Goal: Communication & Community: Connect with others

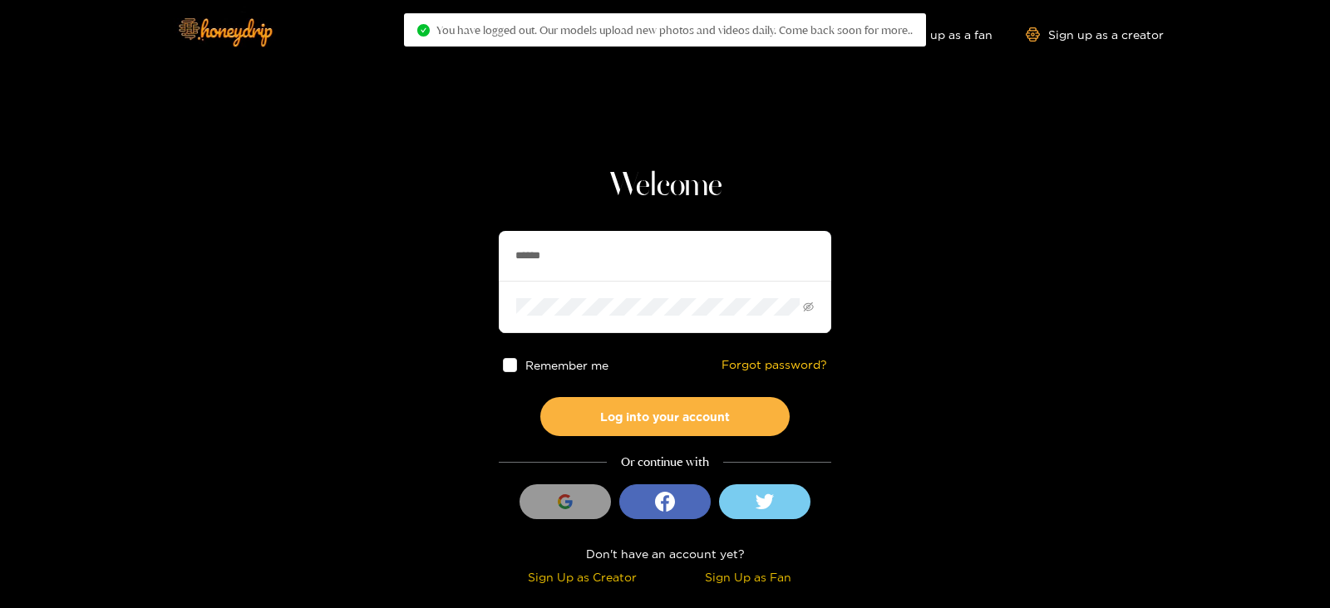
drag, startPoint x: 601, startPoint y: 237, endPoint x: 381, endPoint y: 268, distance: 222.4
click at [381, 268] on section "Welcome ****** Remember me Forgot password? Log into your account Or continue w…" at bounding box center [665, 295] width 1330 height 591
click at [540, 397] on button "Log into your account" at bounding box center [664, 416] width 249 height 39
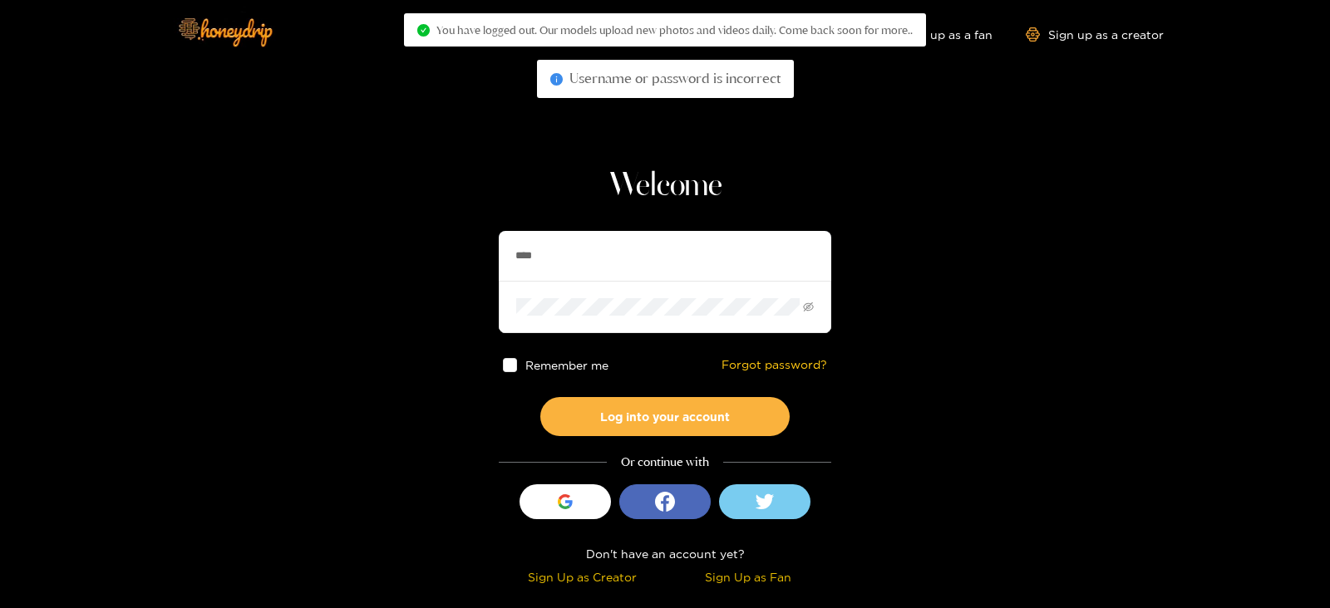
click at [540, 397] on button "Log into your account" at bounding box center [664, 416] width 249 height 39
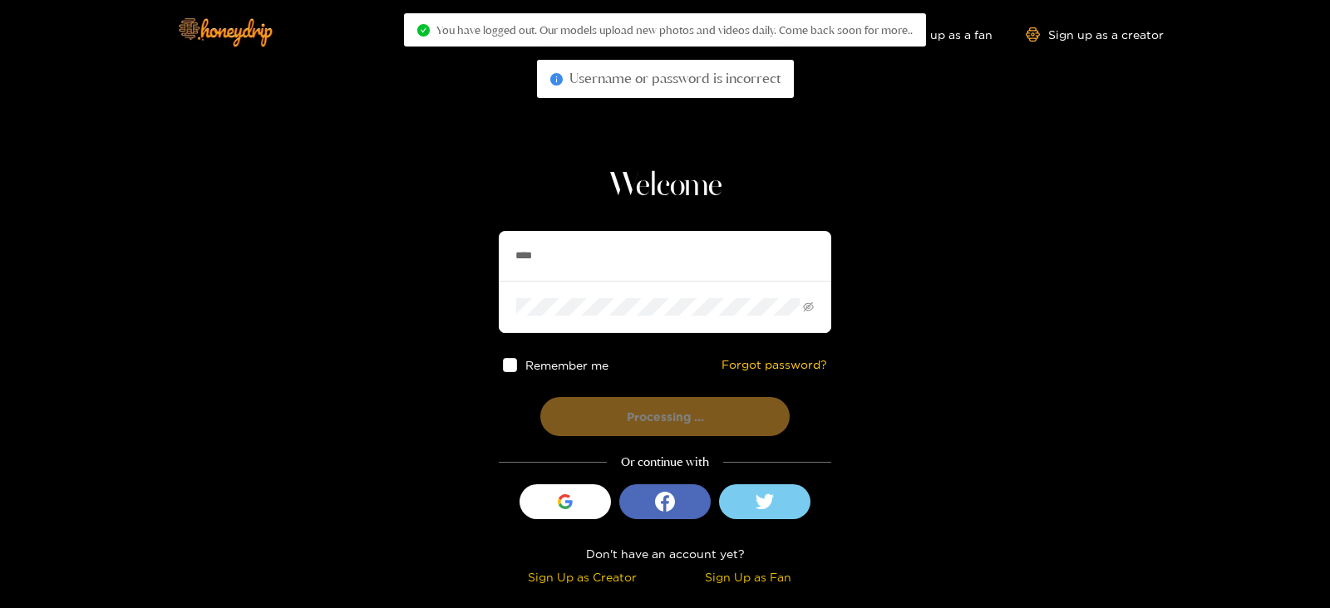
click at [540, 397] on button "Processing ..." at bounding box center [664, 416] width 249 height 39
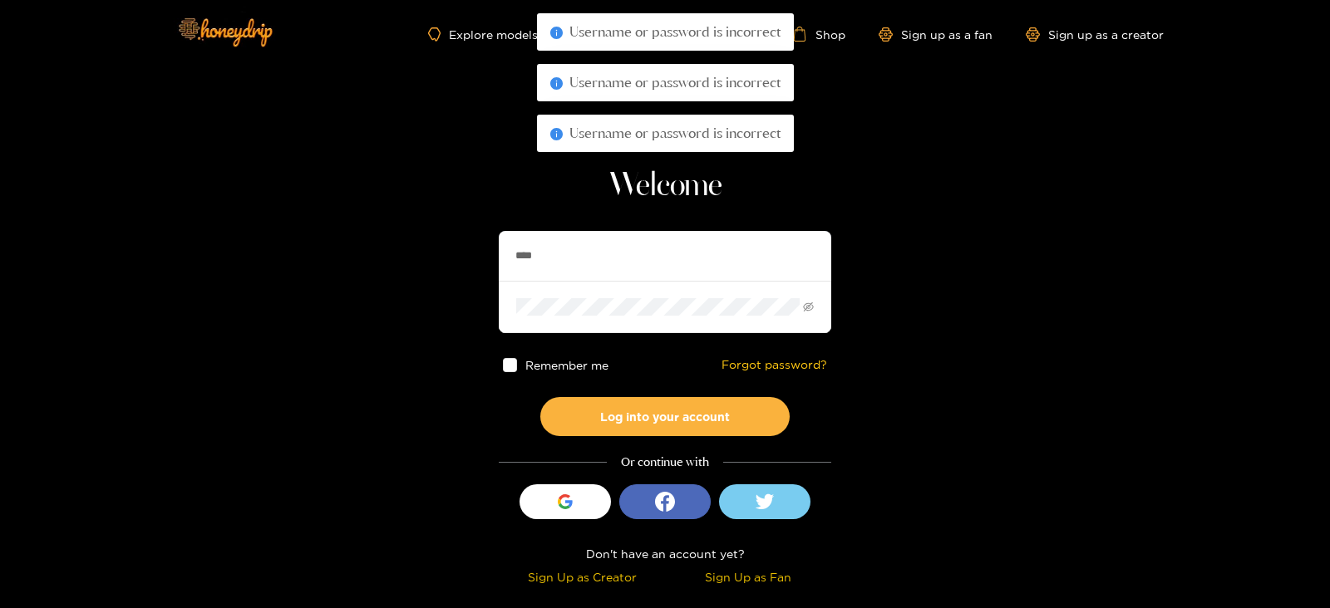
type input "**********"
click at [540, 397] on button "Log into your account" at bounding box center [664, 416] width 249 height 39
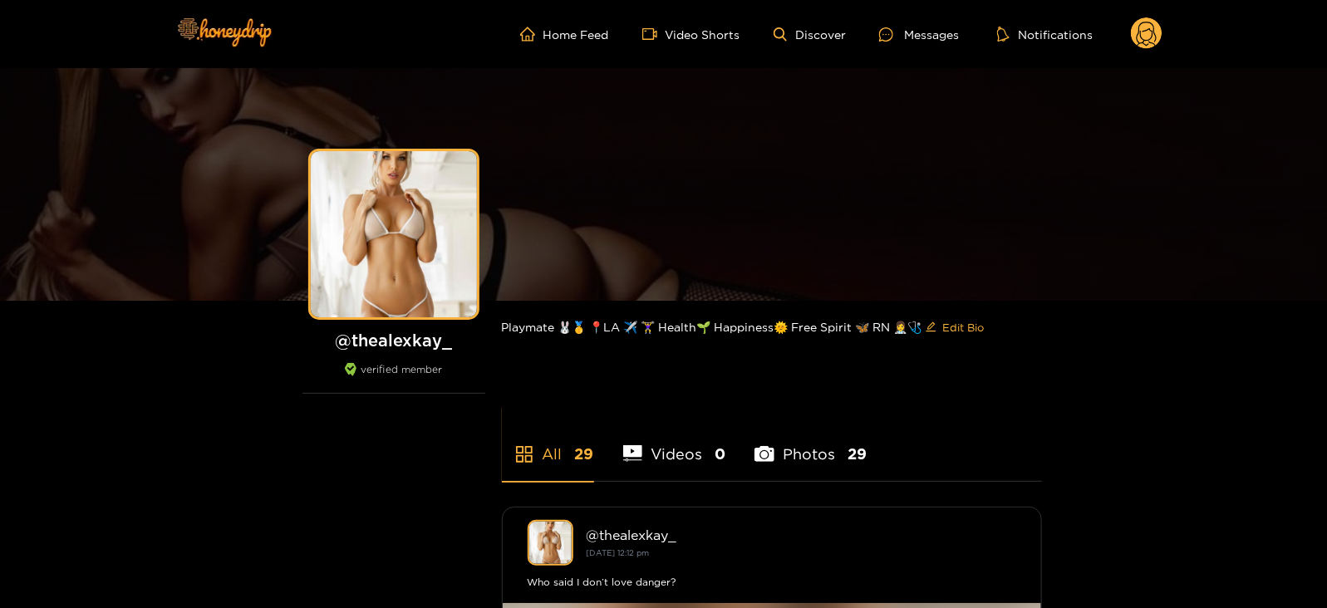
click at [1149, 47] on circle at bounding box center [1147, 33] width 32 height 32
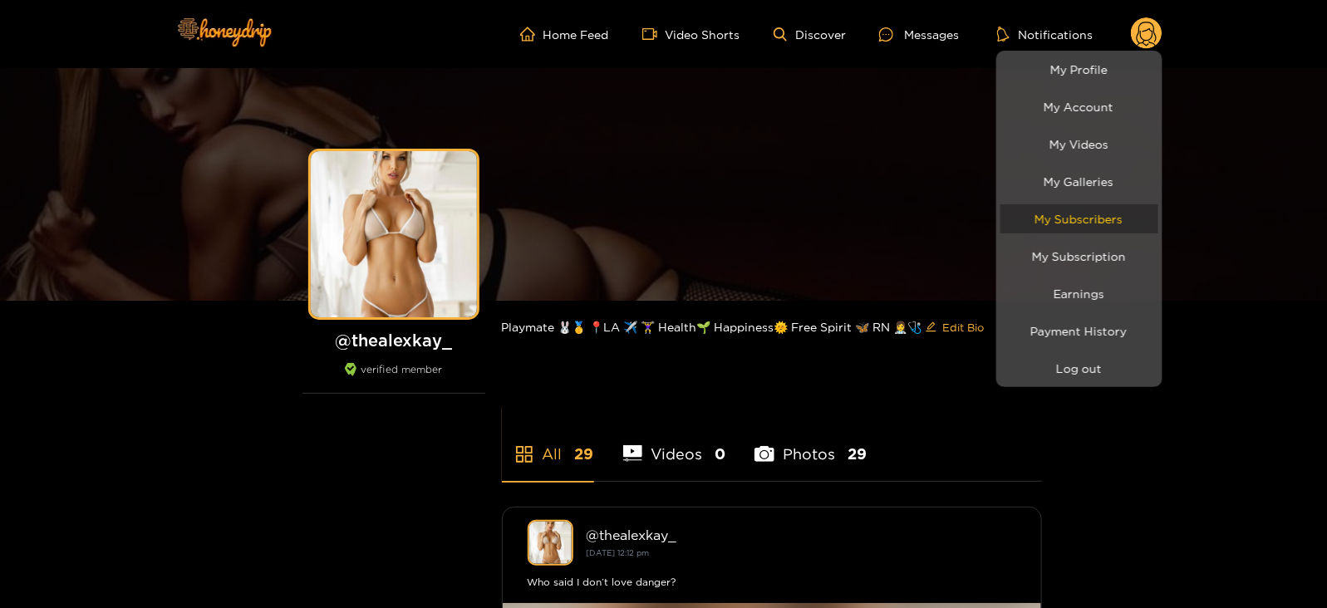
click at [1042, 214] on link "My Subscribers" at bounding box center [1080, 218] width 158 height 29
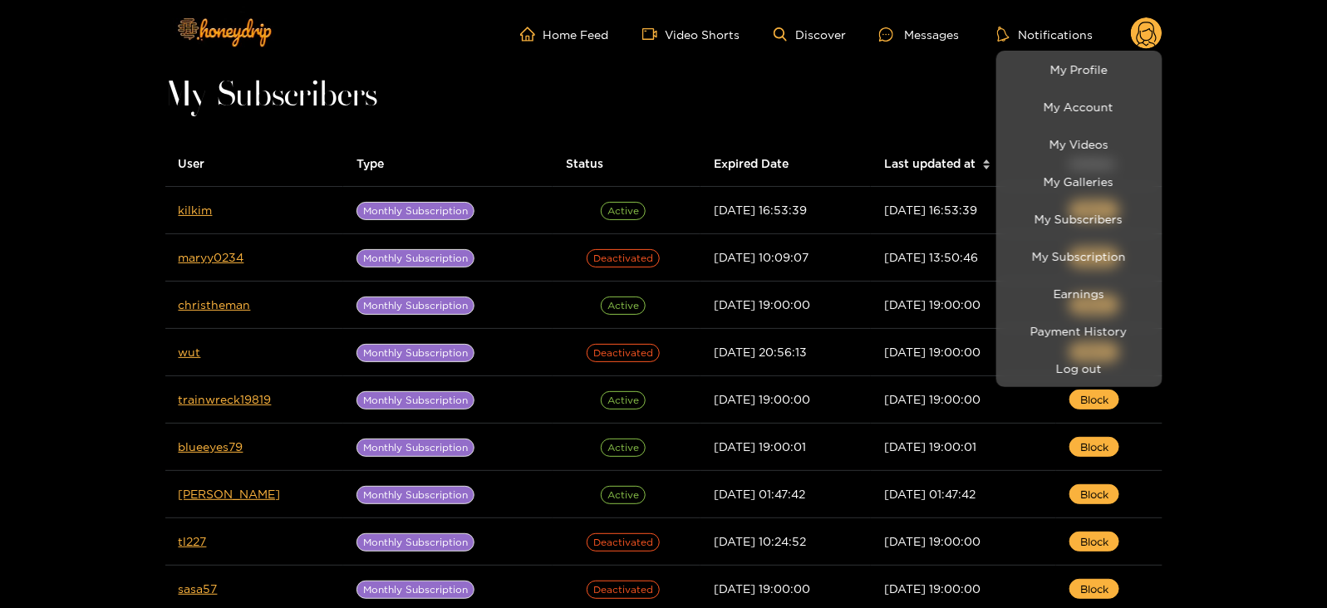
click at [199, 214] on div at bounding box center [663, 304] width 1327 height 608
click at [199, 214] on link "kilkim" at bounding box center [196, 210] width 34 height 12
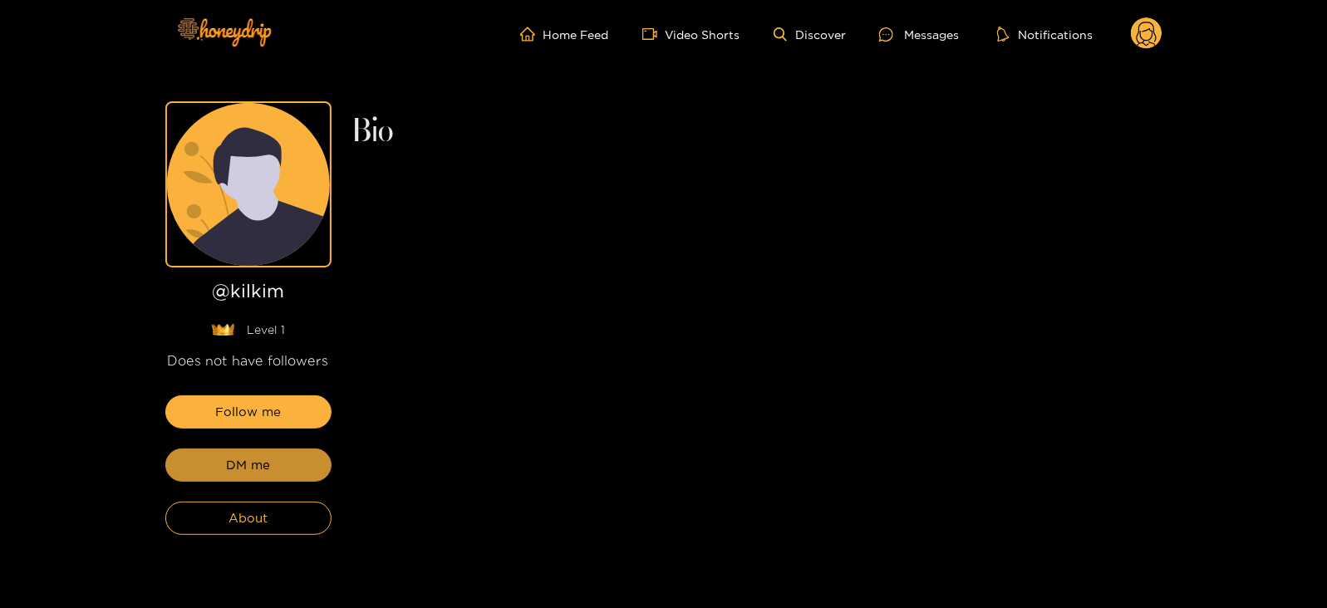
click at [259, 458] on span "DM me" at bounding box center [248, 465] width 44 height 20
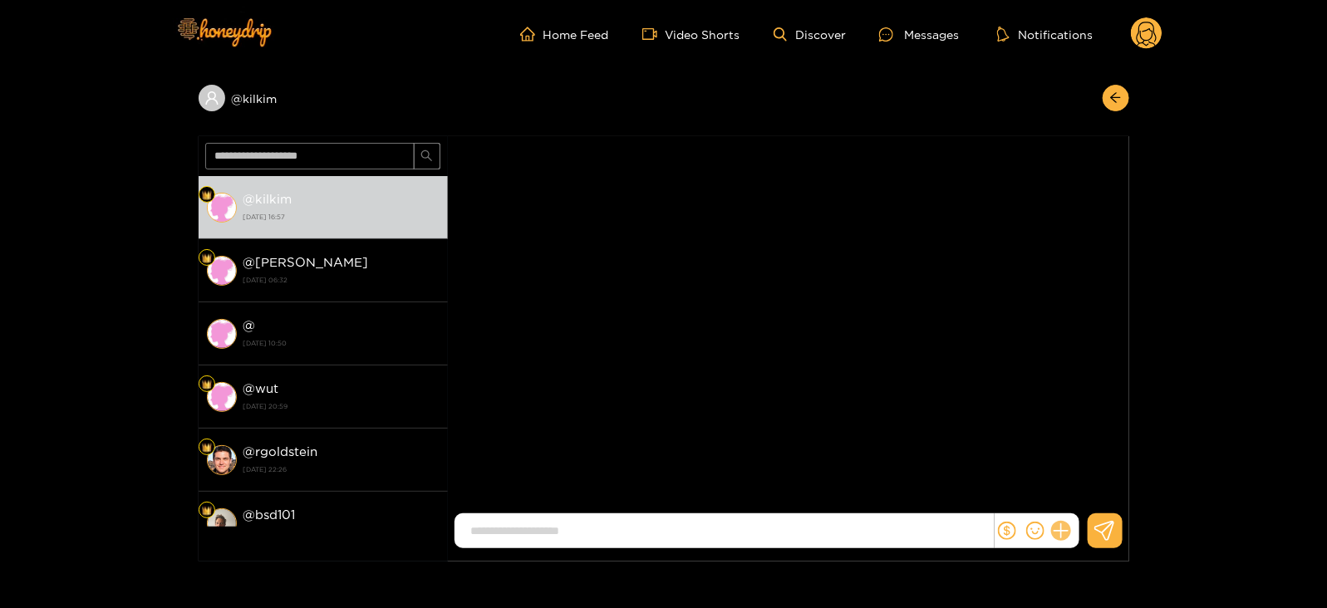
click at [1064, 532] on icon at bounding box center [1060, 531] width 19 height 19
click at [1086, 500] on button at bounding box center [1092, 490] width 58 height 37
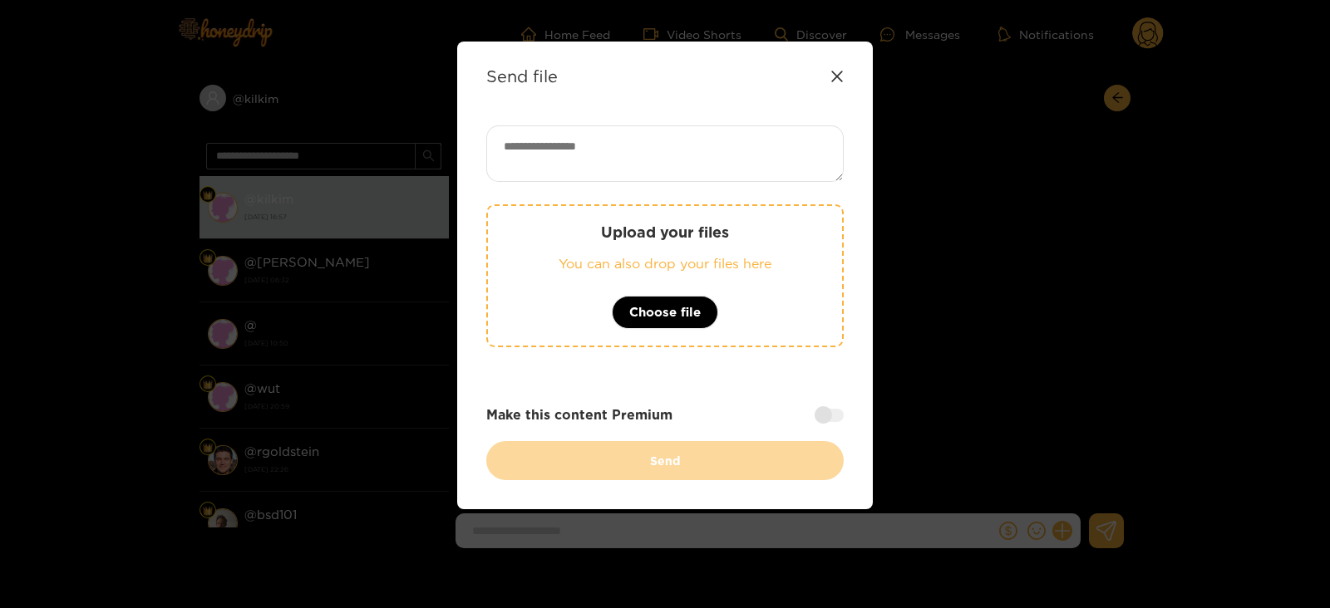
click at [615, 145] on textarea at bounding box center [664, 153] width 357 height 57
paste textarea "**********"
type textarea "**********"
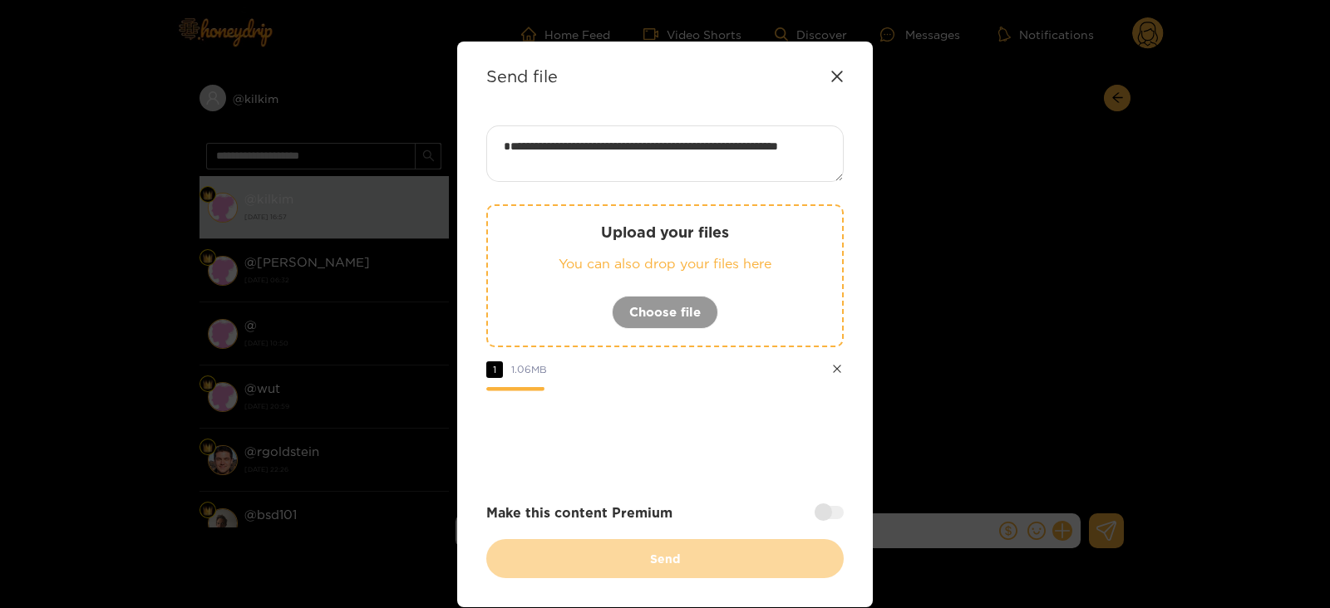
click at [696, 409] on div at bounding box center [664, 437] width 357 height 66
click at [829, 514] on div at bounding box center [828, 512] width 29 height 13
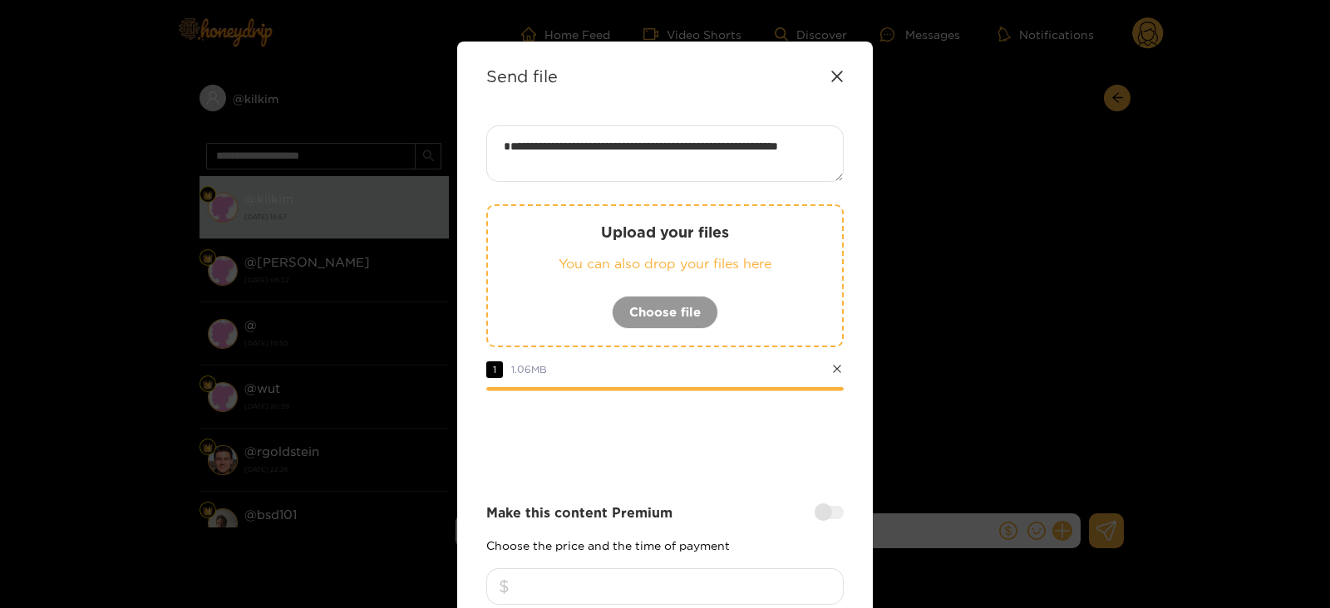
click at [743, 588] on input "number" at bounding box center [664, 586] width 357 height 37
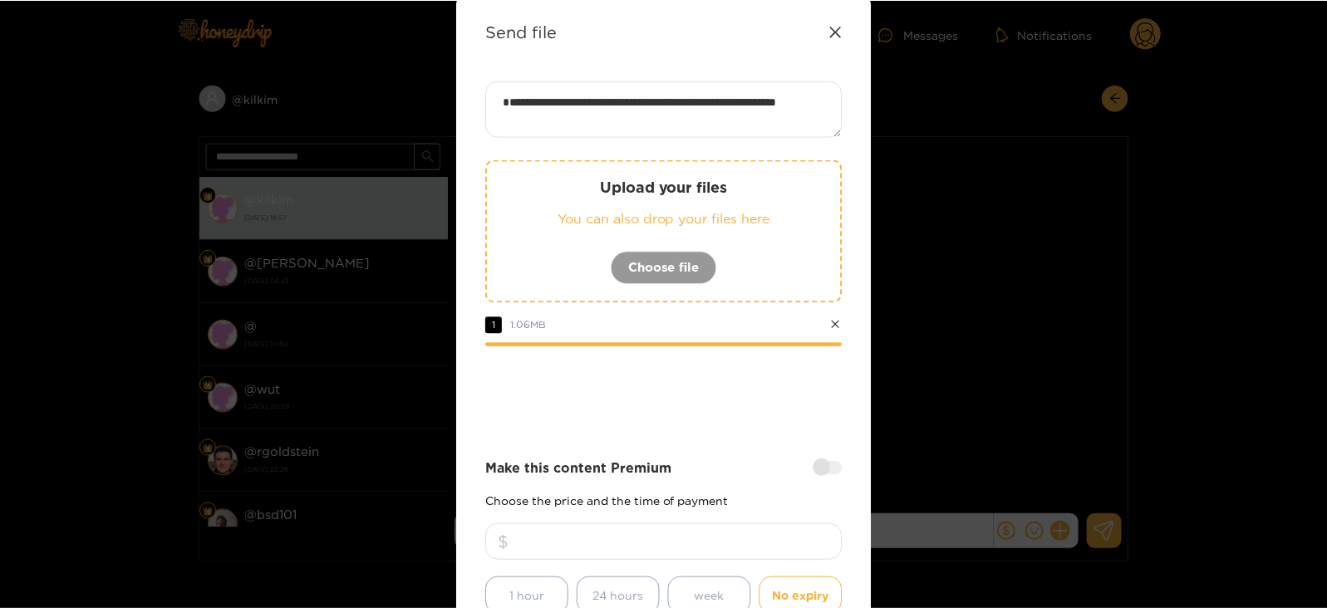
scroll to position [199, 0]
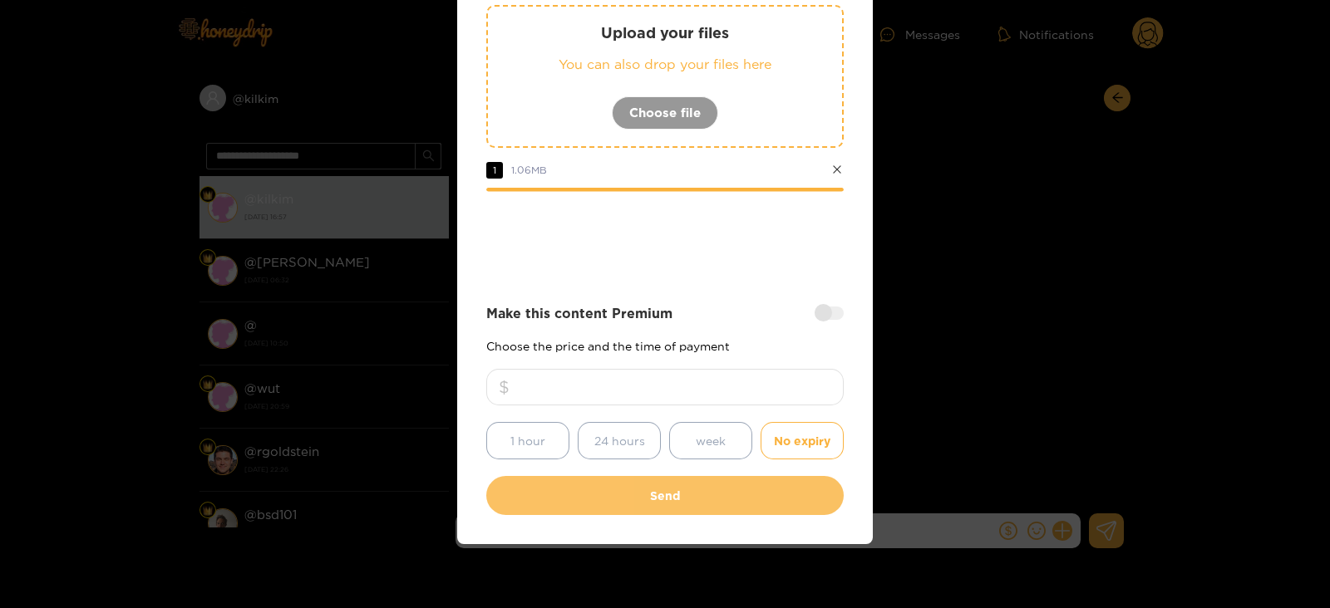
type input "**"
click at [666, 489] on button "Send" at bounding box center [664, 495] width 357 height 39
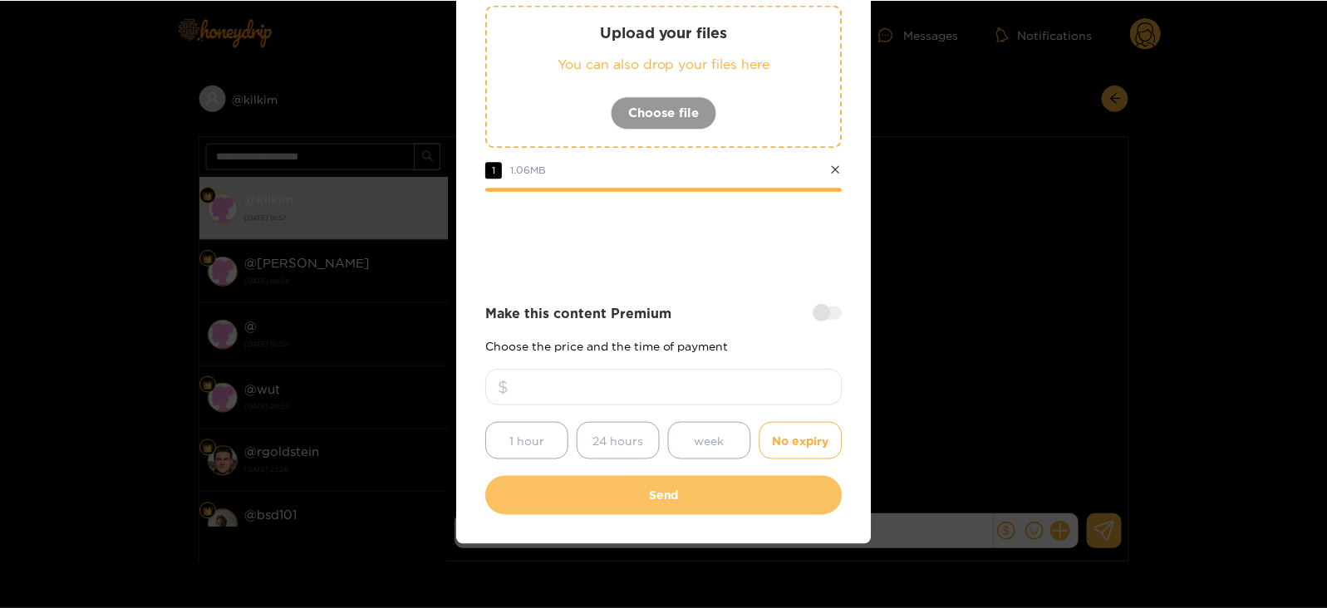
scroll to position [101, 0]
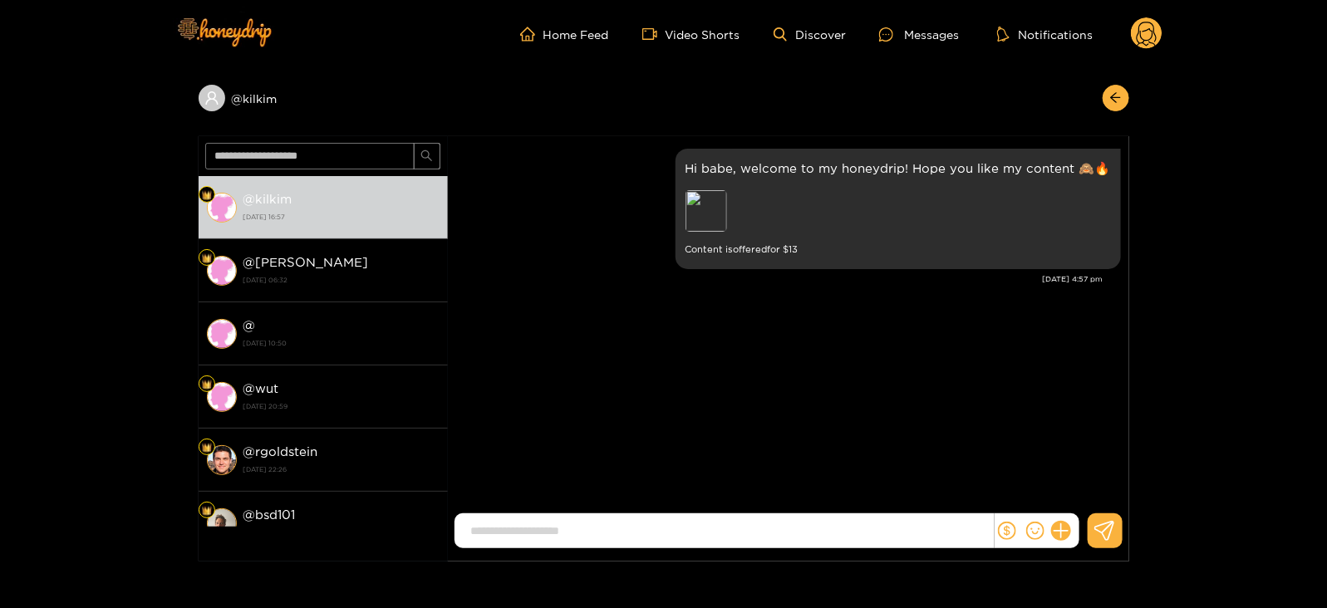
click at [1163, 27] on header "Home Feed Video Shorts Discover Messages Notifications 0" at bounding box center [663, 34] width 1327 height 68
click at [1134, 47] on icon at bounding box center [1147, 33] width 32 height 33
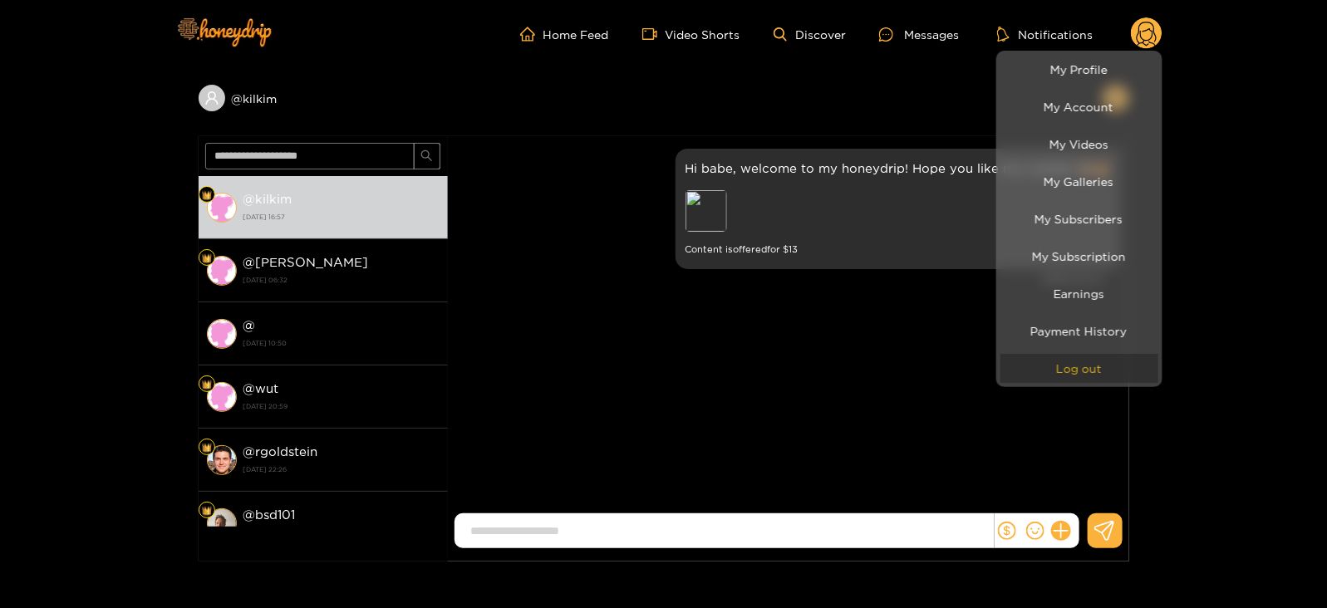
click at [1057, 380] on button "Log out" at bounding box center [1080, 368] width 158 height 29
